Goal: Find contact information: Obtain details needed to contact an individual or organization

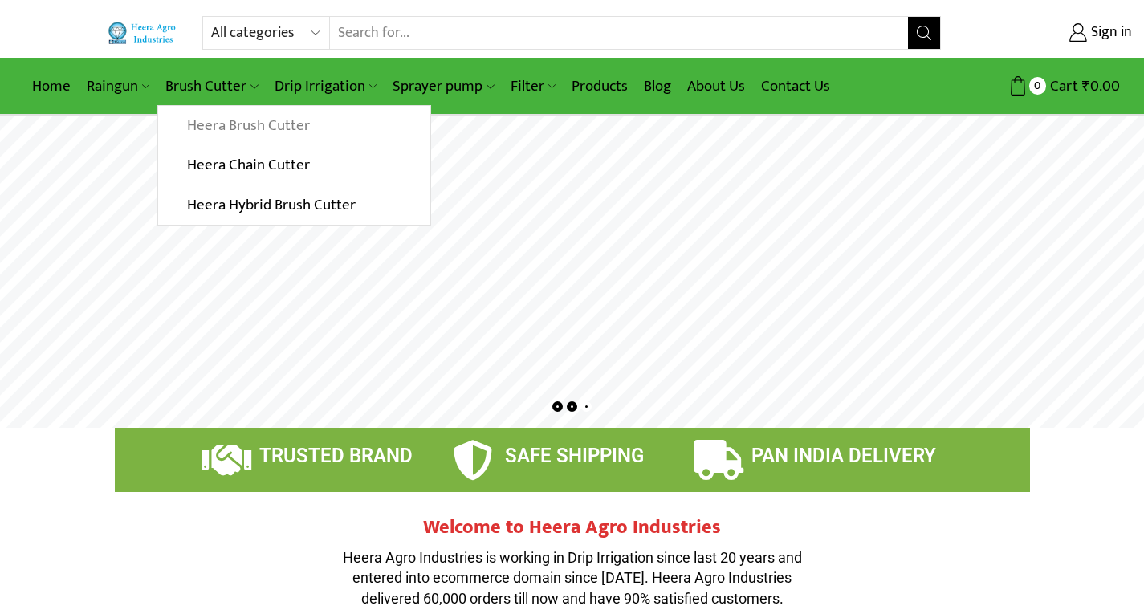
click at [219, 120] on link "Heera Brush Cutter" at bounding box center [293, 126] width 271 height 40
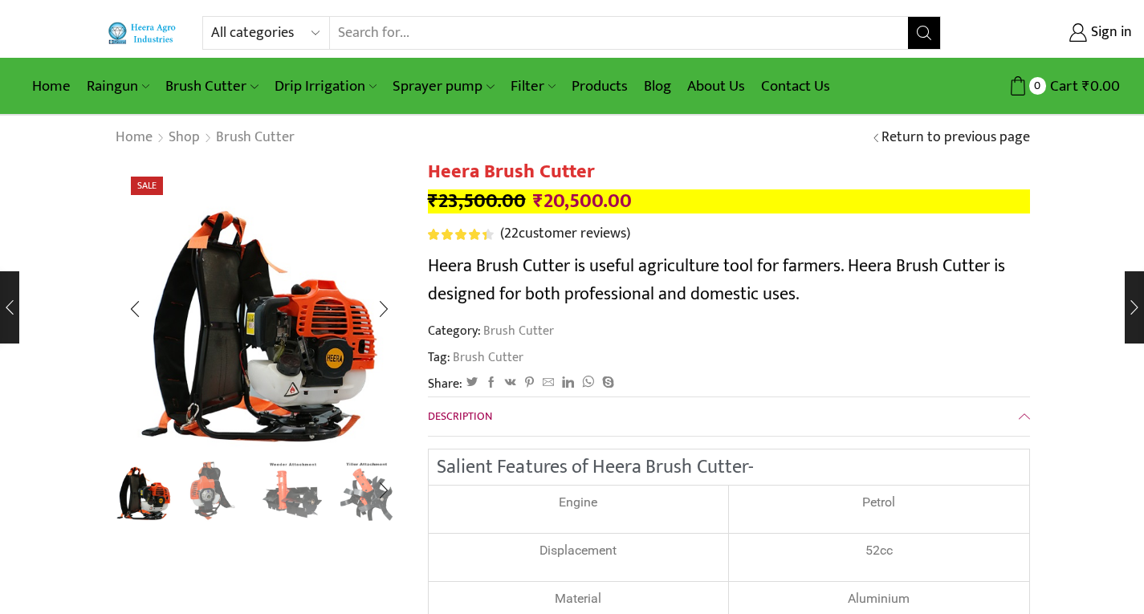
click at [145, 493] on img "1 / 8" at bounding box center [144, 488] width 67 height 67
click at [381, 306] on div "Next slide" at bounding box center [384, 309] width 40 height 40
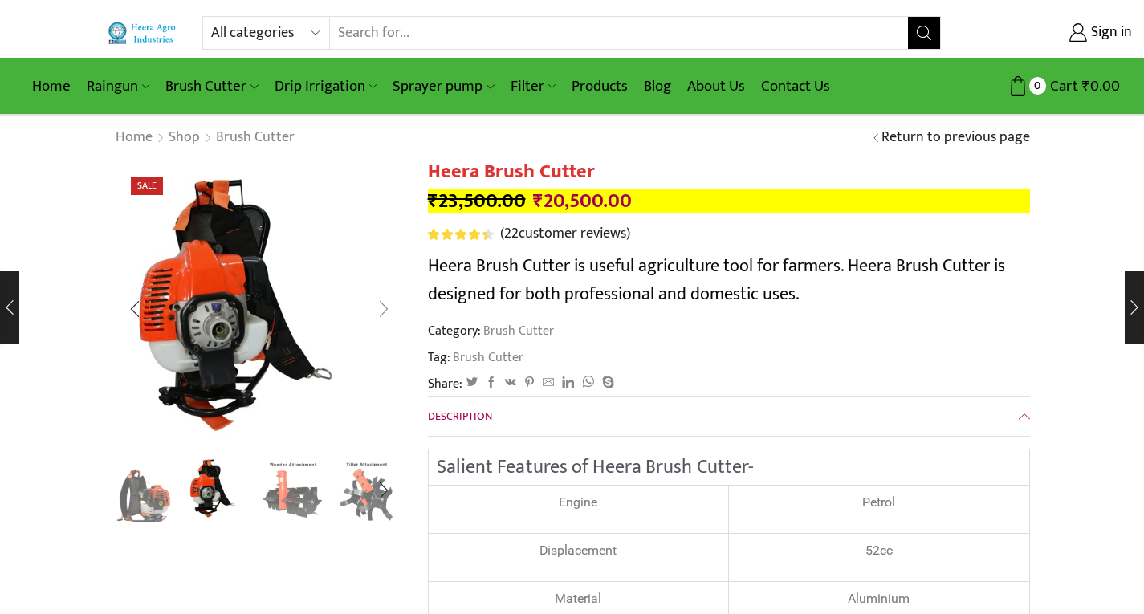
click at [381, 306] on div "Next slide" at bounding box center [384, 309] width 40 height 40
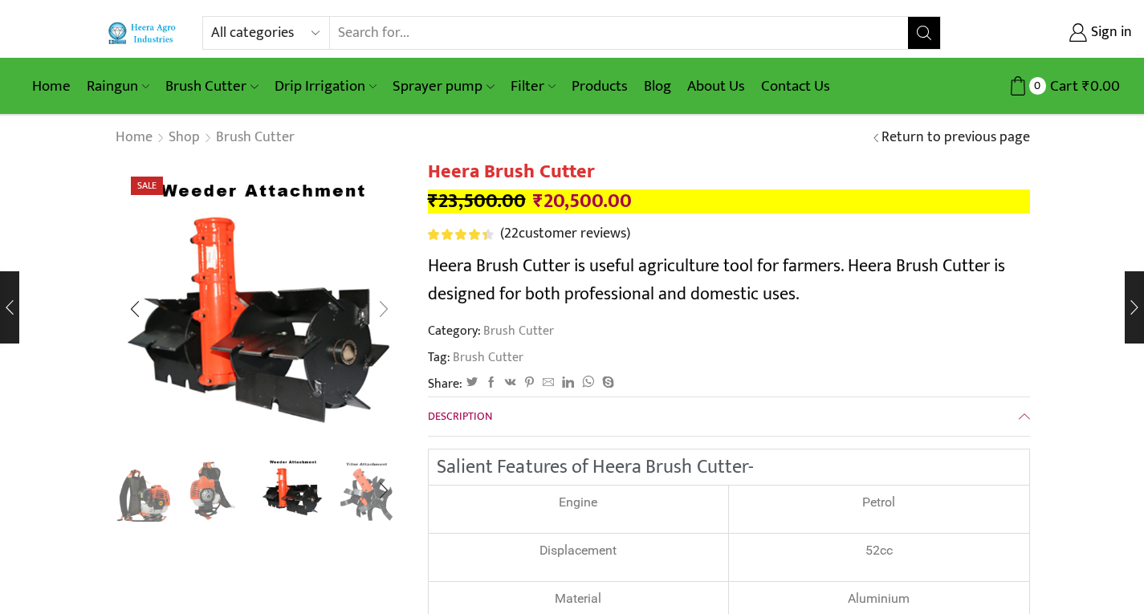
click at [381, 306] on div "Next slide" at bounding box center [384, 309] width 40 height 40
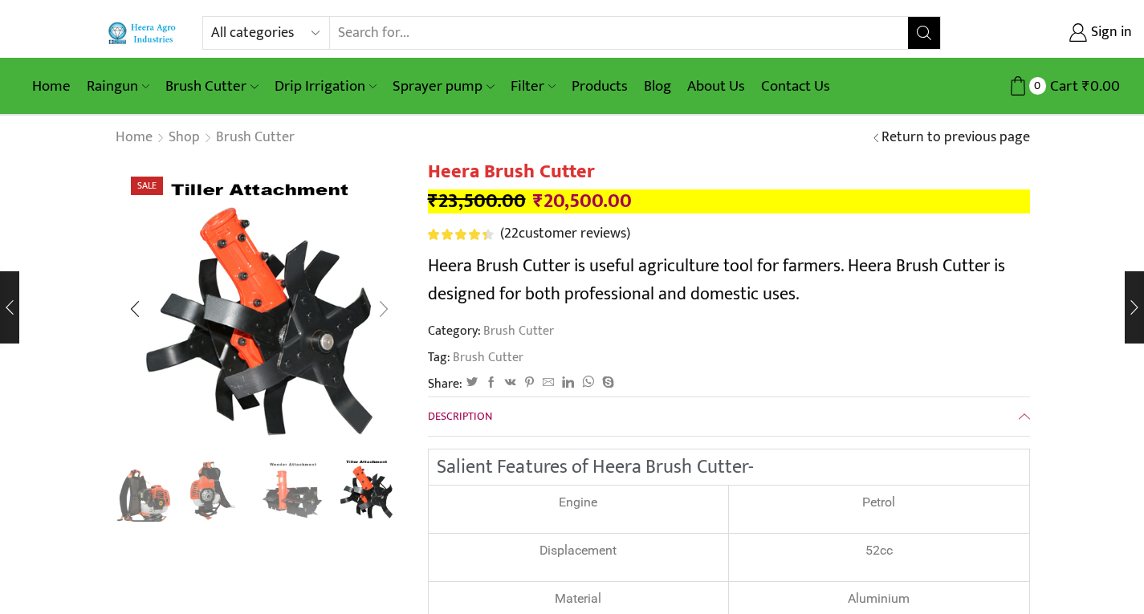
click at [381, 306] on div "Next slide" at bounding box center [384, 309] width 40 height 40
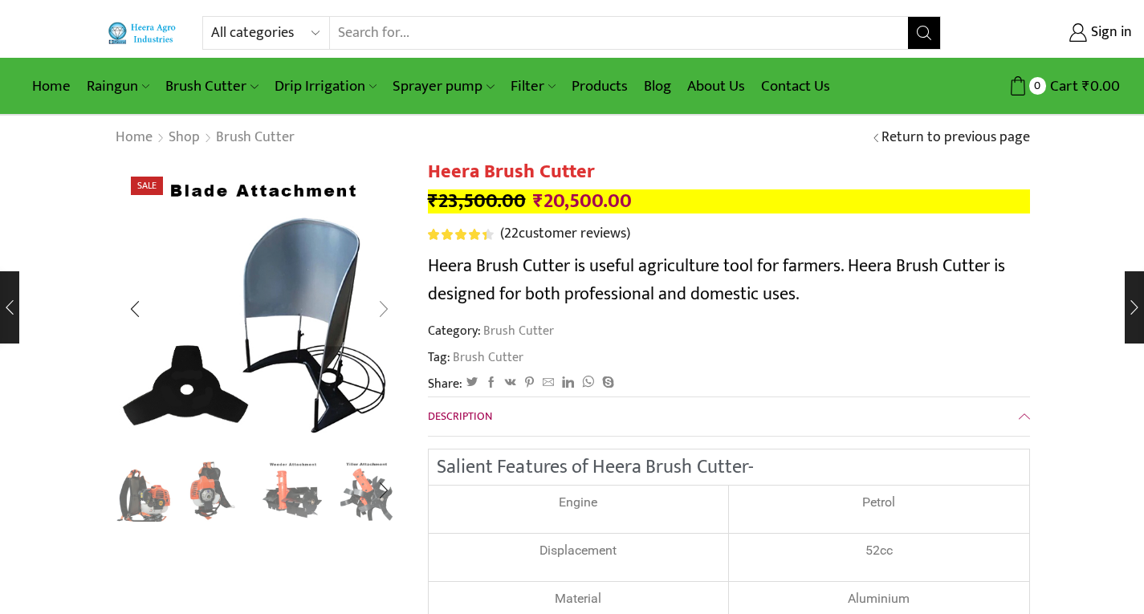
click at [381, 306] on div "Next slide" at bounding box center [384, 309] width 40 height 40
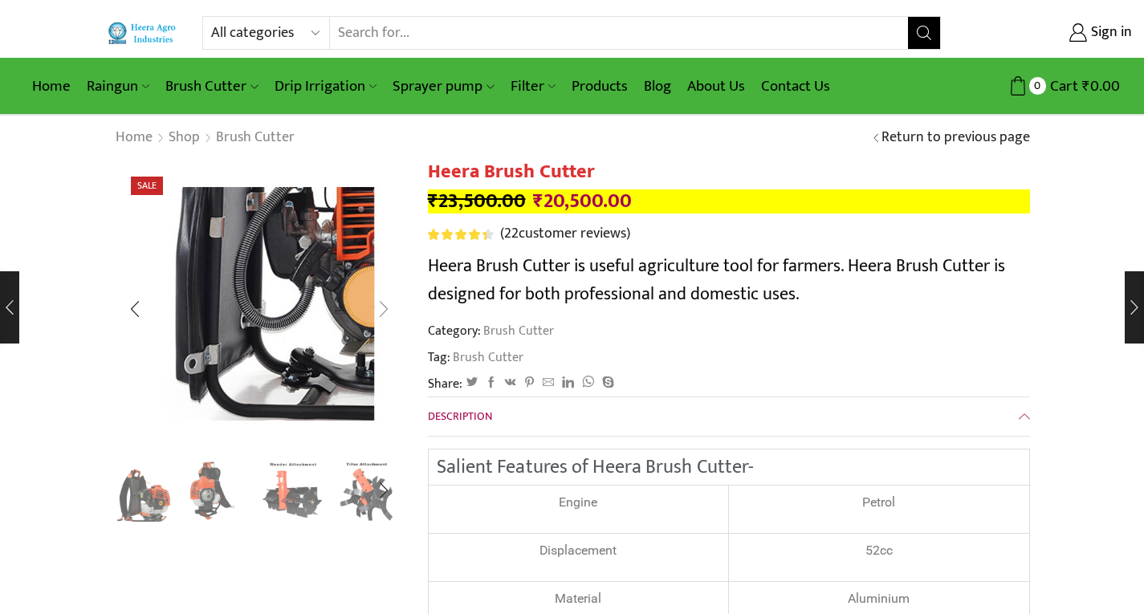
click at [381, 306] on div "Next slide" at bounding box center [384, 309] width 40 height 40
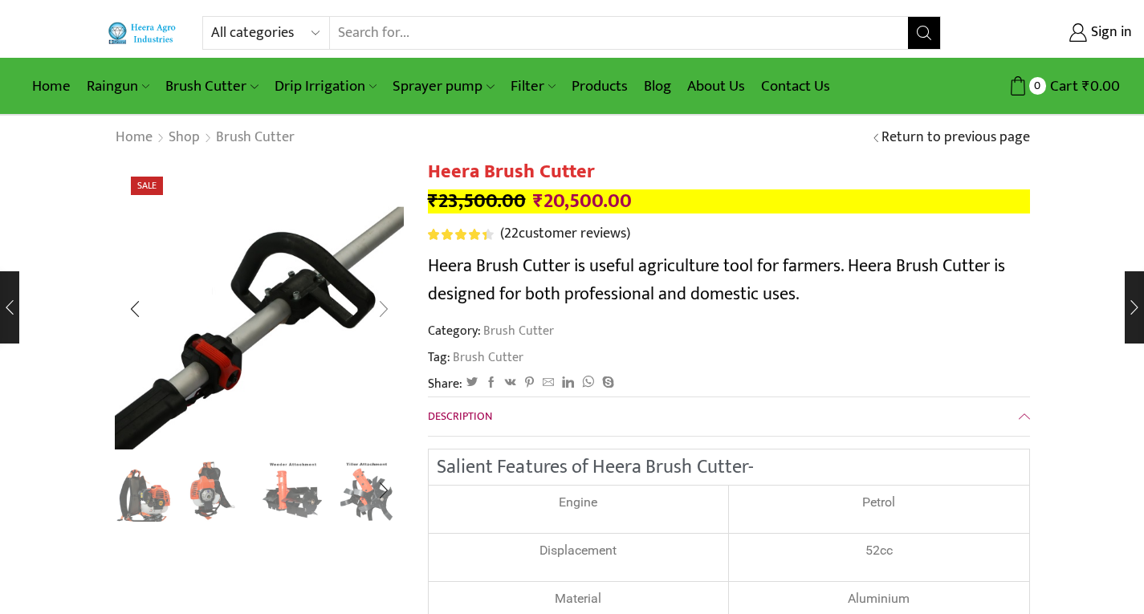
click at [381, 306] on div "Next slide" at bounding box center [384, 309] width 40 height 40
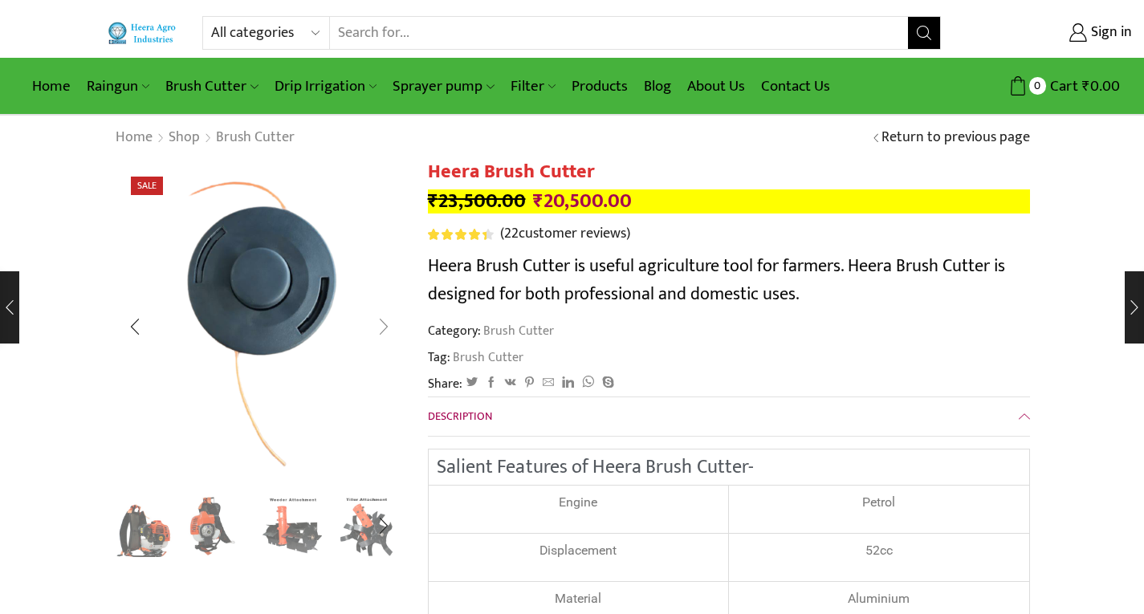
click at [381, 307] on div "Next slide" at bounding box center [384, 327] width 40 height 40
click at [380, 319] on div "Next slide" at bounding box center [384, 327] width 40 height 40
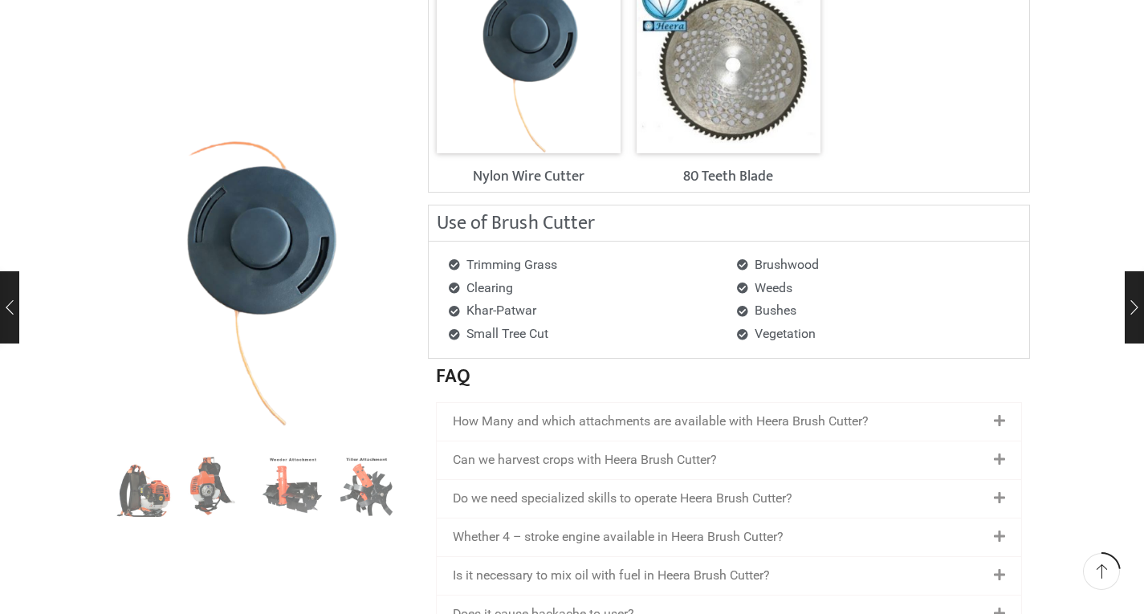
scroll to position [2007, 0]
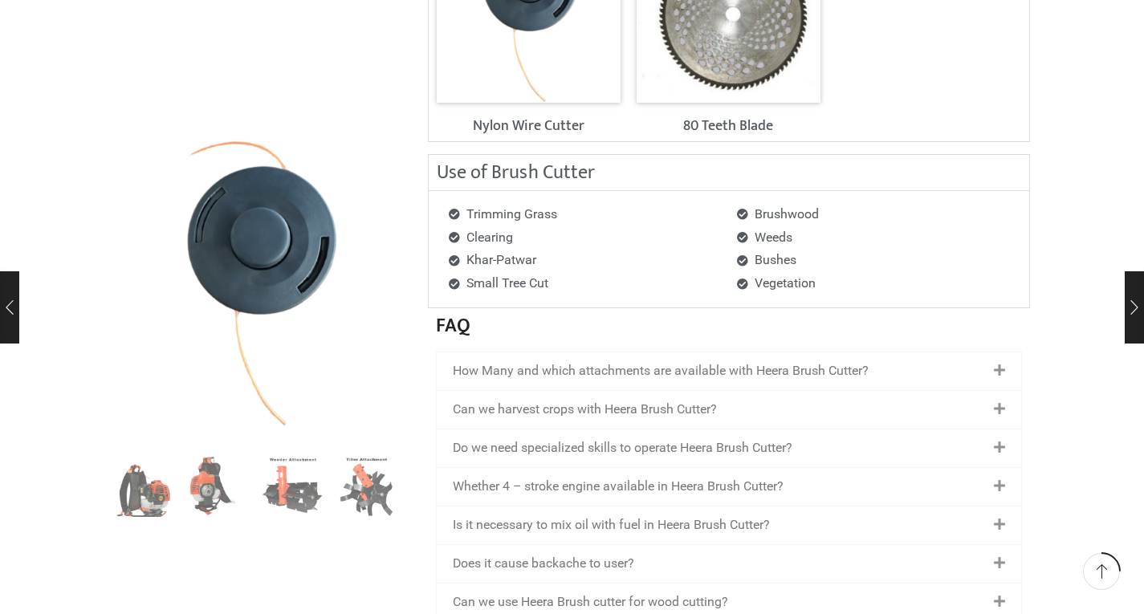
click at [765, 368] on link "How Many and which attachments are available with Heera Brush Cutter?" at bounding box center [661, 370] width 416 height 15
click at [1000, 369] on icon at bounding box center [999, 371] width 11 height 13
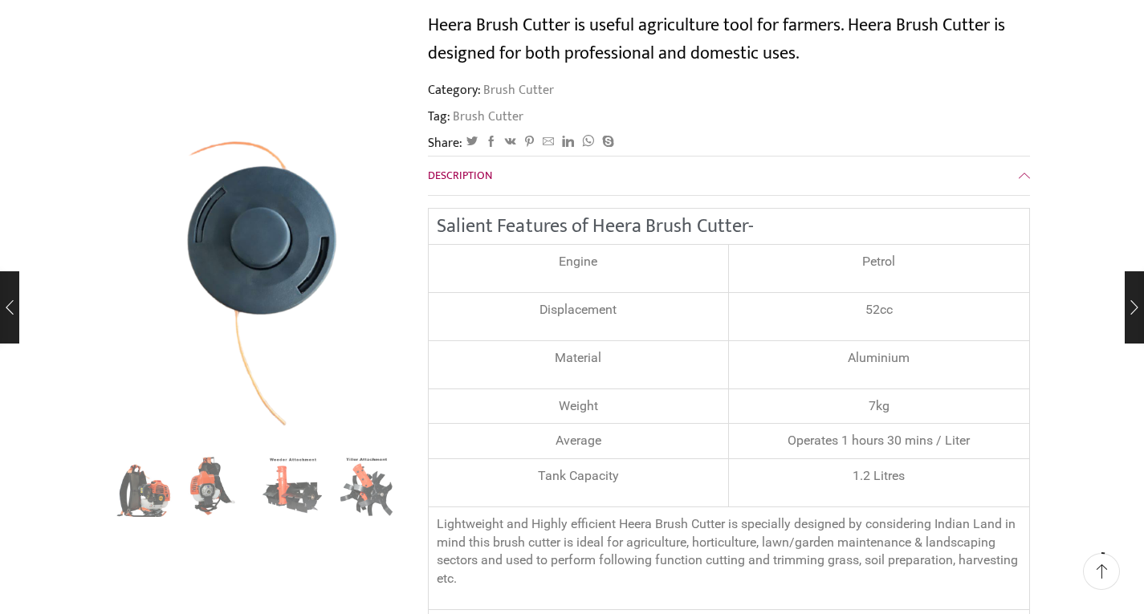
scroll to position [0, 0]
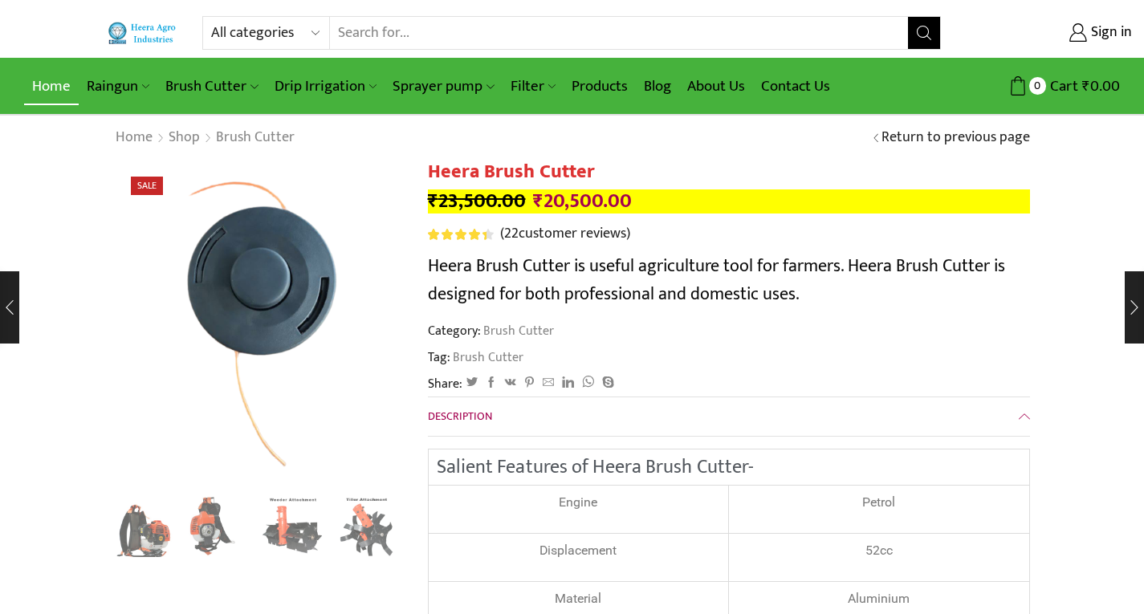
click at [39, 81] on link "Home" at bounding box center [51, 86] width 55 height 38
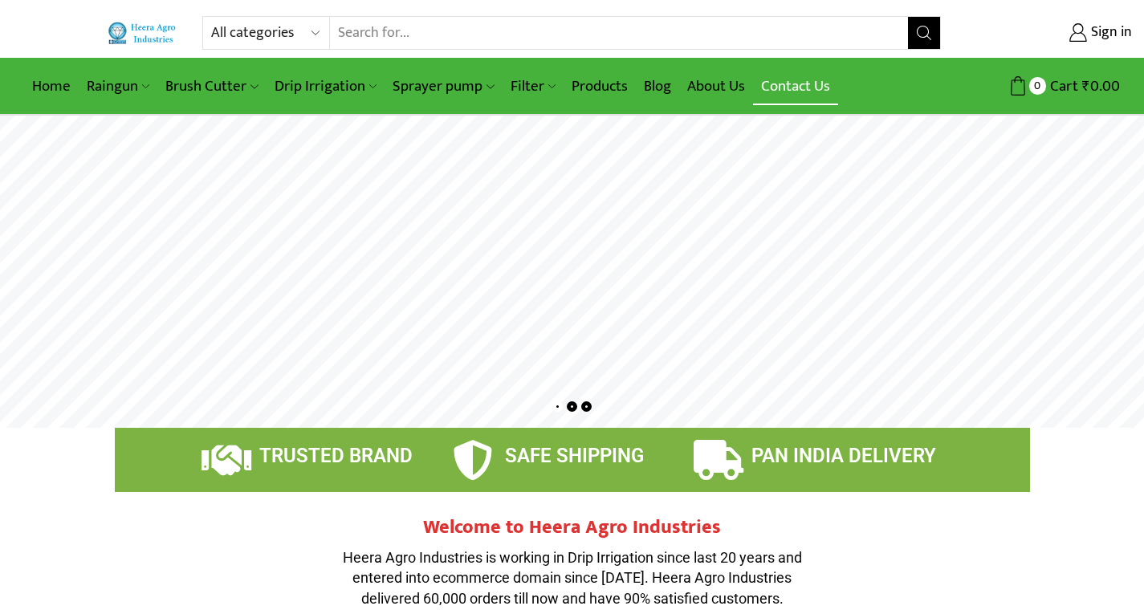
click at [788, 85] on link "Contact Us" at bounding box center [795, 86] width 85 height 38
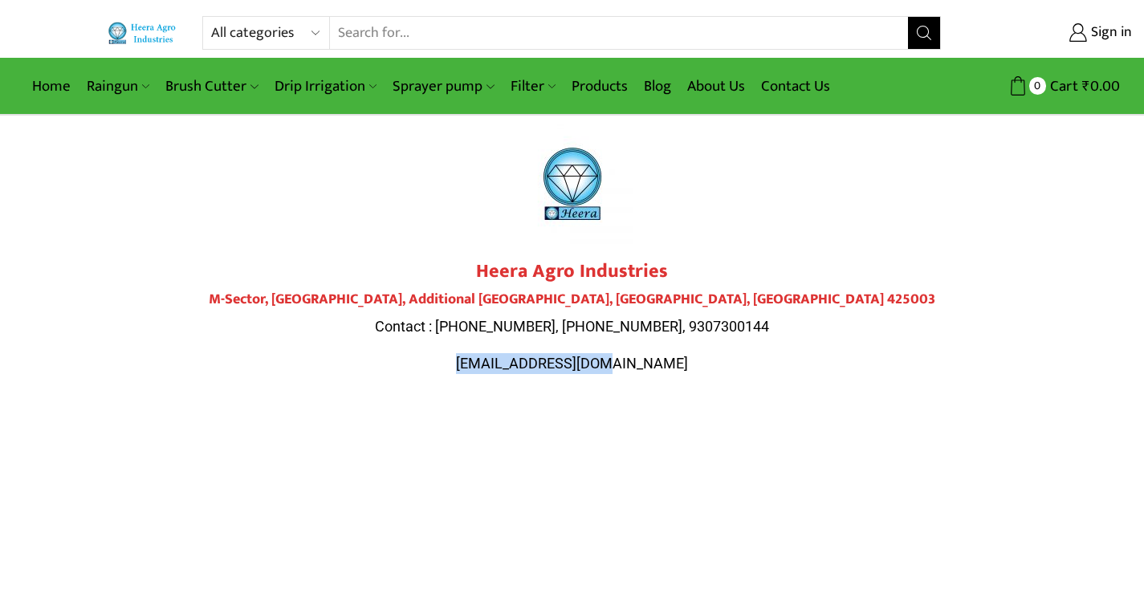
drag, startPoint x: 499, startPoint y: 364, endPoint x: 643, endPoint y: 370, distance: 143.9
click at [643, 370] on span "[EMAIL_ADDRESS][DOMAIN_NAME]" at bounding box center [572, 363] width 232 height 17
copy span "[EMAIL_ADDRESS][DOMAIN_NAME]"
